Goal: Understand process/instructions: Learn how to perform a task or action

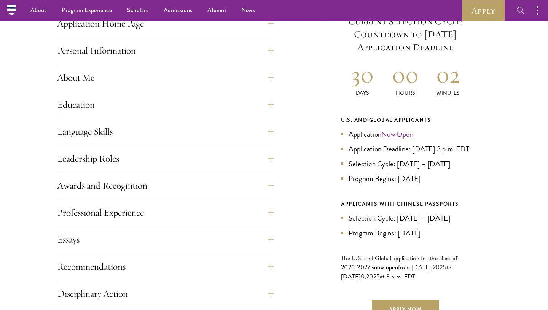
scroll to position [295, 0]
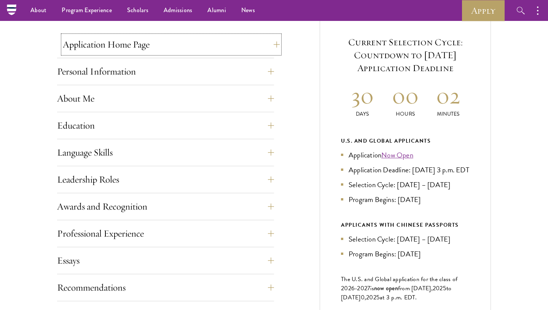
click at [248, 38] on button "Application Home Page" at bounding box center [171, 44] width 217 height 18
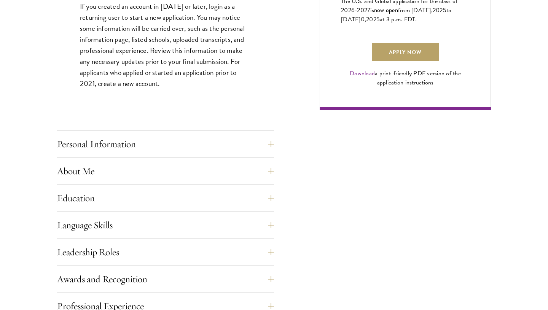
scroll to position [573, 0]
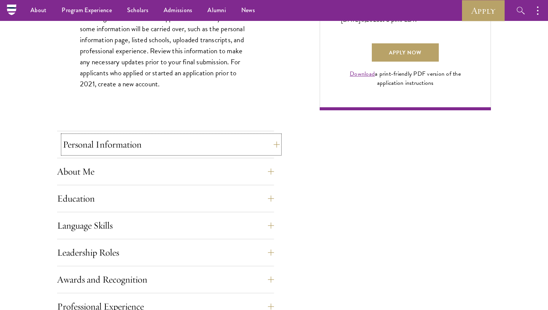
click at [258, 142] on button "Personal Information" at bounding box center [171, 144] width 217 height 18
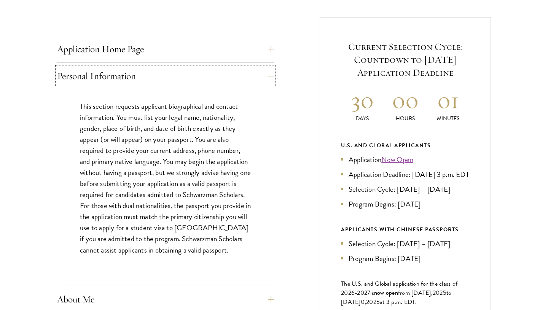
scroll to position [303, 0]
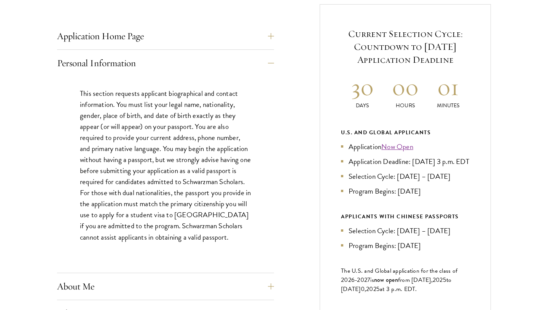
click at [270, 279] on button "About Me" at bounding box center [171, 286] width 217 height 18
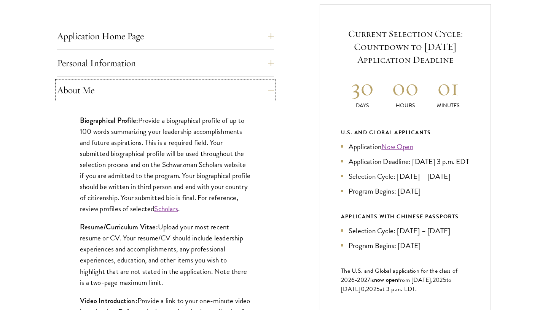
scroll to position [371, 0]
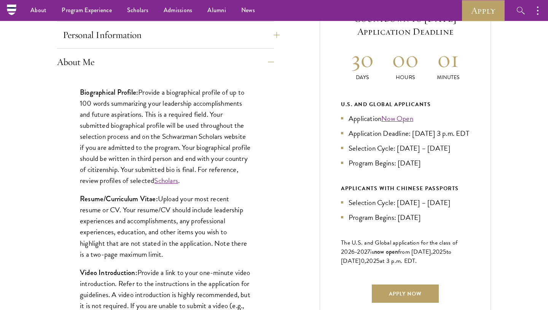
scroll to position [324, 0]
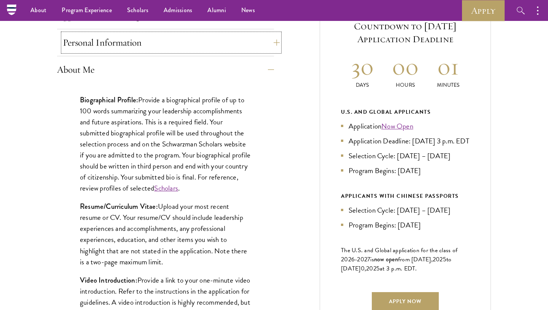
click at [240, 33] on button "Personal Information" at bounding box center [171, 42] width 217 height 18
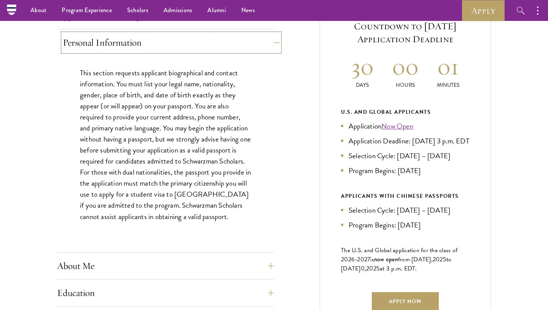
click at [242, 42] on button "Personal Information" at bounding box center [171, 42] width 217 height 18
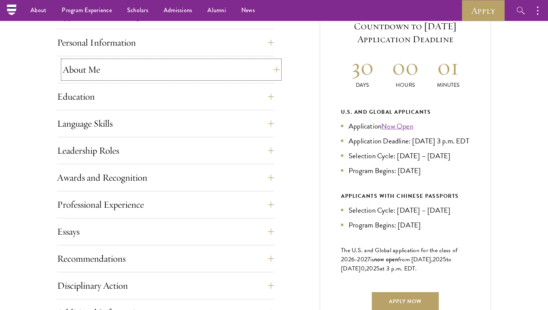
click at [244, 67] on button "About Me" at bounding box center [171, 69] width 217 height 18
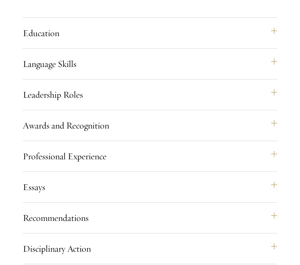
scroll to position [1129, 0]
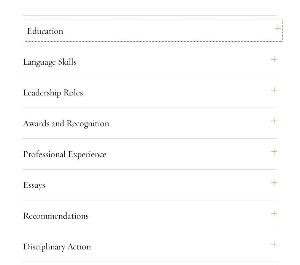
click at [194, 40] on button "Education" at bounding box center [154, 31] width 254 height 18
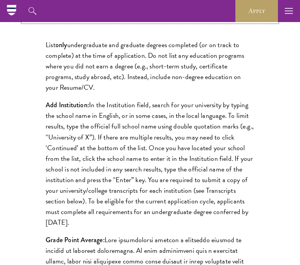
scroll to position [745, 0]
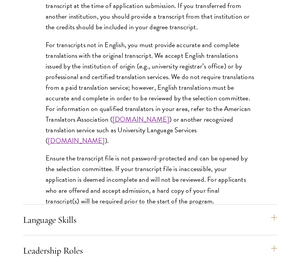
scroll to position [1408, 0]
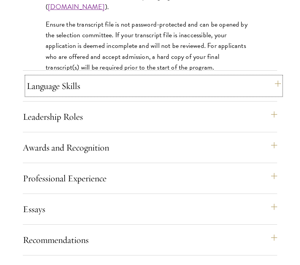
click at [253, 95] on button "Language Skills" at bounding box center [154, 86] width 254 height 18
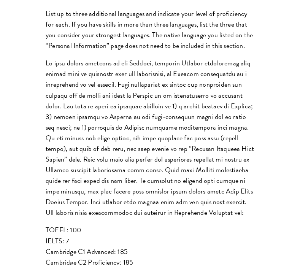
scroll to position [821, 0]
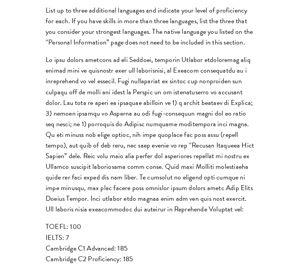
click at [281, 127] on div "Start the Process Take the first step toward joining a global community that wi…" at bounding box center [150, 17] width 300 height 1232
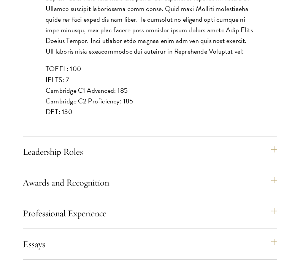
scroll to position [983, 0]
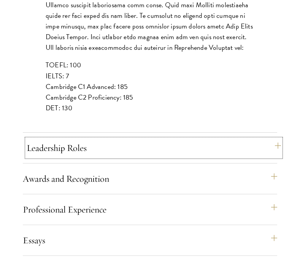
click at [219, 157] on button "Leadership Roles" at bounding box center [154, 148] width 254 height 18
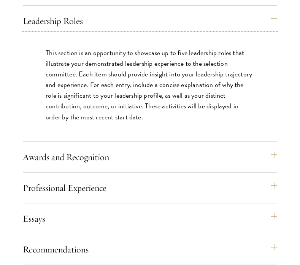
scroll to position [837, 0]
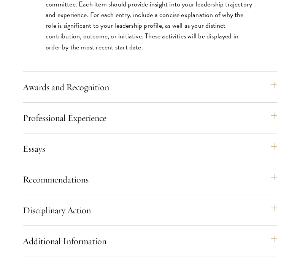
scroll to position [880, 0]
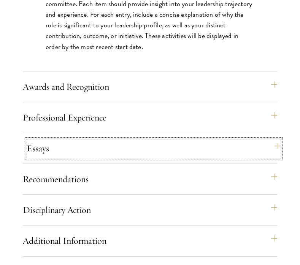
click at [224, 157] on button "Essays" at bounding box center [154, 148] width 254 height 18
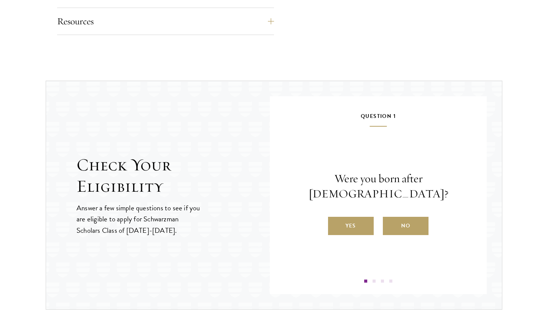
scroll to position [976, 0]
